Goal: Find specific page/section: Find specific page/section

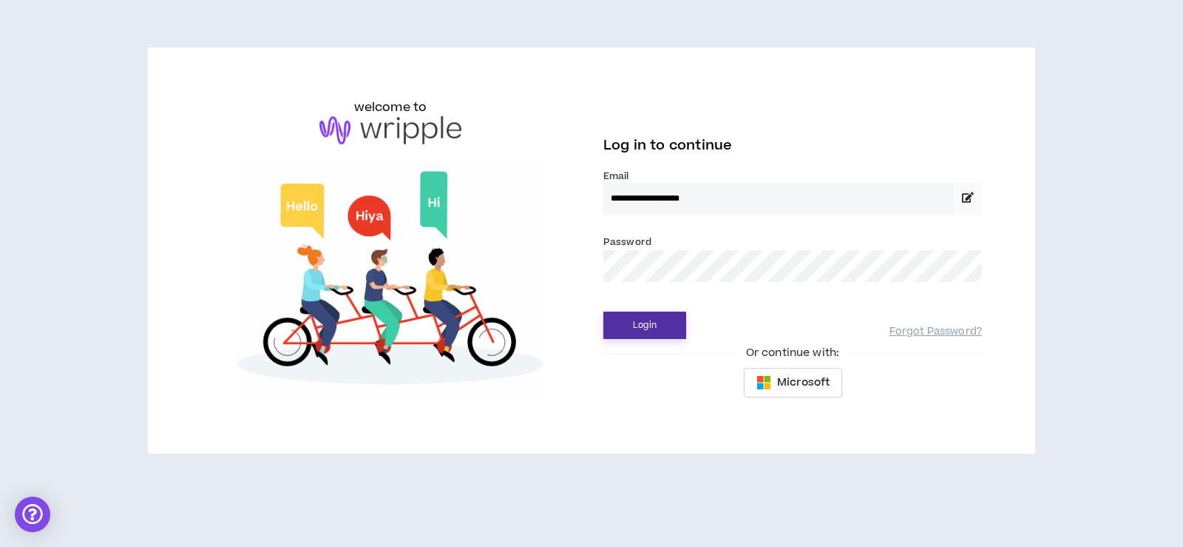
click at [658, 324] on button "Login" at bounding box center [645, 324] width 83 height 27
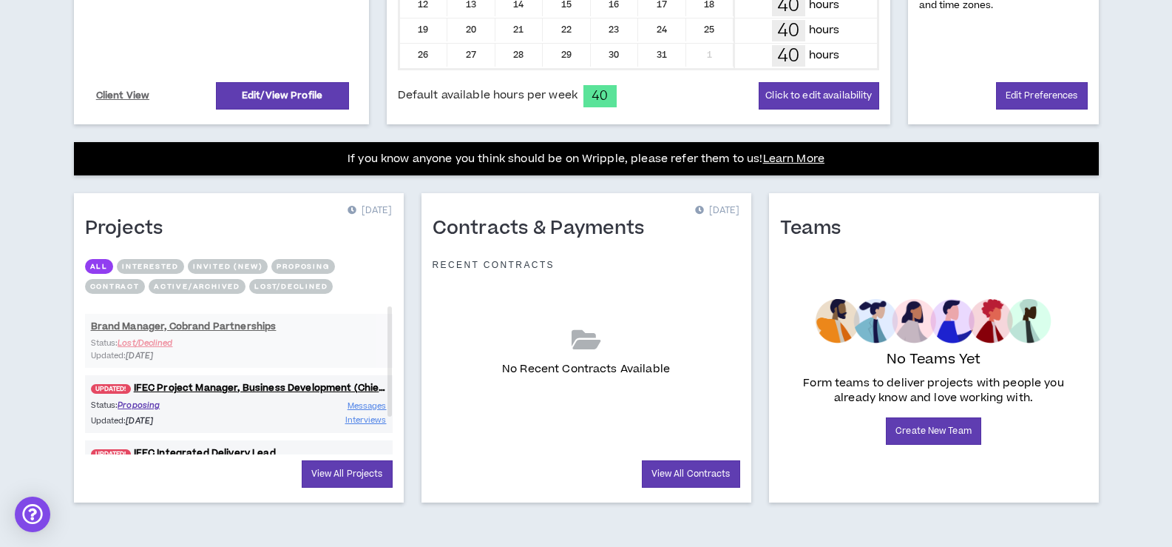
scroll to position [452, 0]
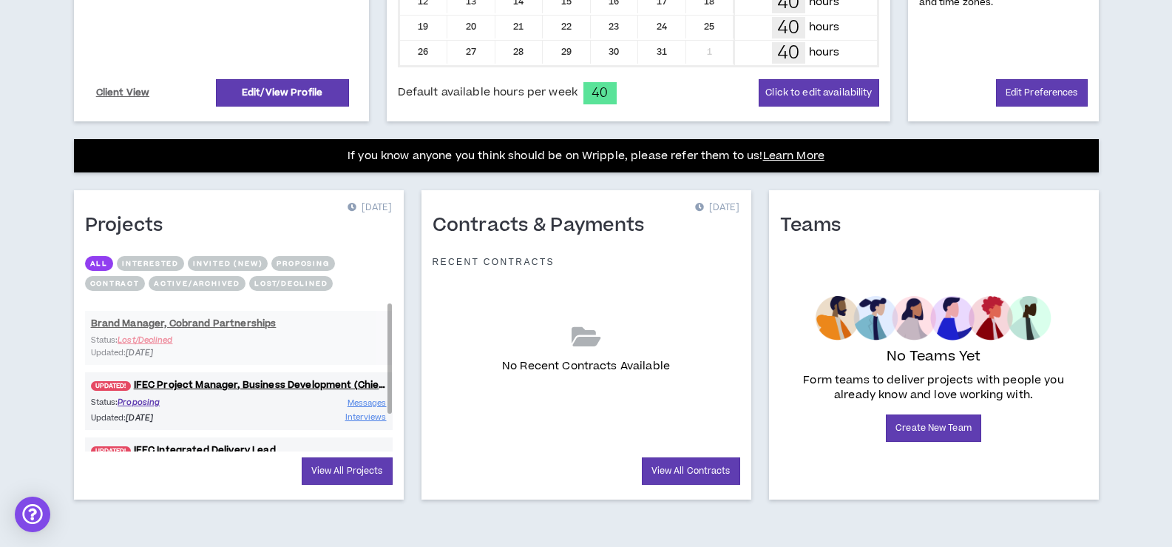
click at [166, 336] on div "Brand Manager, Cobrand Partnerships Status: Lost/Declined Updated: [DATE] UPDAT…" at bounding box center [239, 402] width 308 height 198
click at [169, 320] on div "Brand Manager, Cobrand Partnerships Status: Lost/Declined Updated: [DATE] UPDAT…" at bounding box center [239, 402] width 308 height 198
click at [352, 464] on link "View All Projects" at bounding box center [347, 470] width 91 height 27
